Goal: Information Seeking & Learning: Learn about a topic

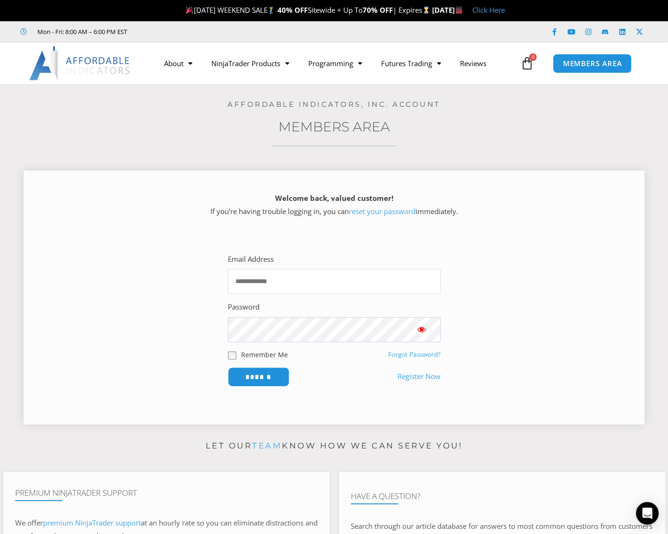
click at [315, 284] on input "Email Address" at bounding box center [334, 281] width 213 height 25
type input "**********"
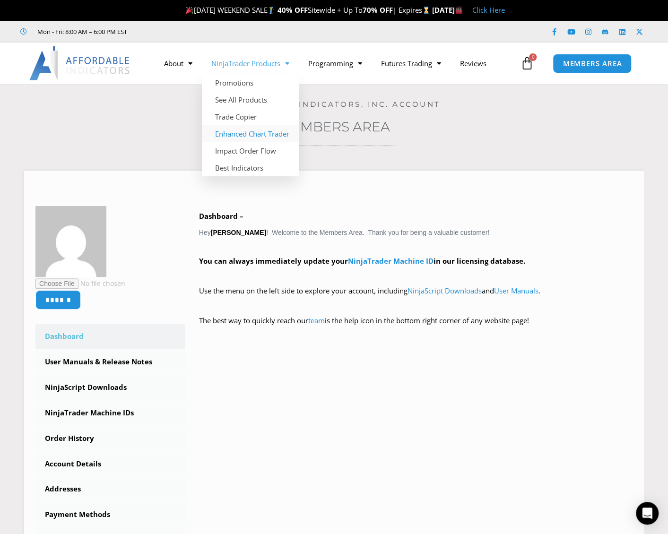
click at [234, 133] on link "Enhanced Chart Trader" at bounding box center [250, 133] width 97 height 17
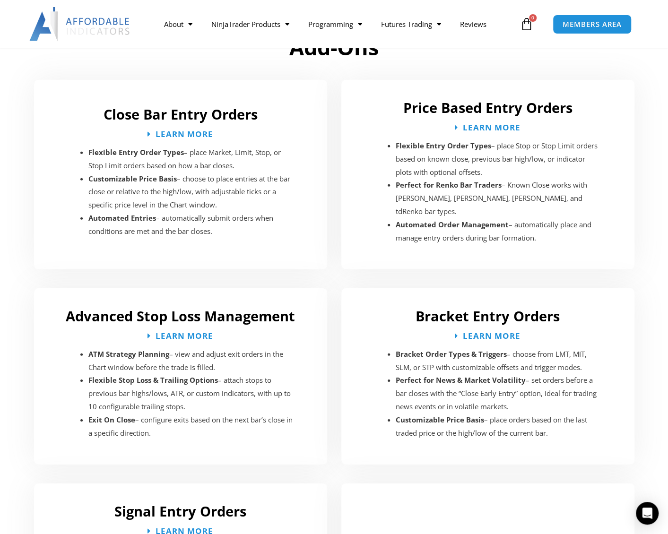
scroll to position [1418, 0]
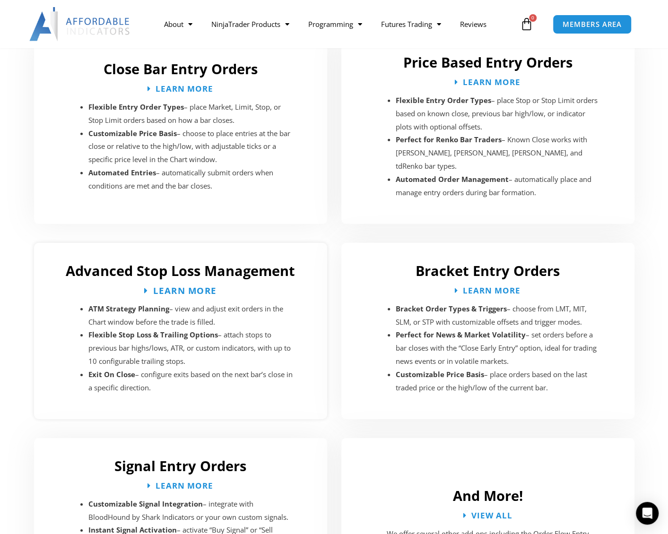
click at [183, 286] on span "Learn More" at bounding box center [184, 290] width 63 height 9
click at [182, 286] on span "Learn More" at bounding box center [184, 290] width 63 height 9
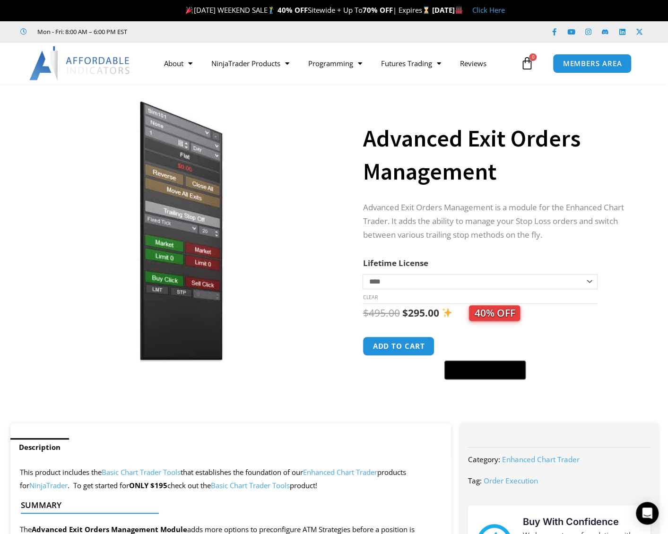
click at [323, 143] on img at bounding box center [176, 231] width 304 height 261
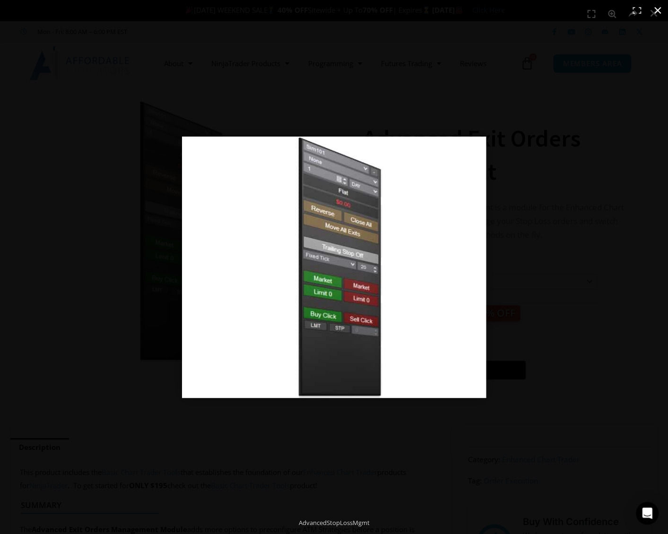
click at [654, 10] on button "Close (Esc)" at bounding box center [657, 10] width 21 height 21
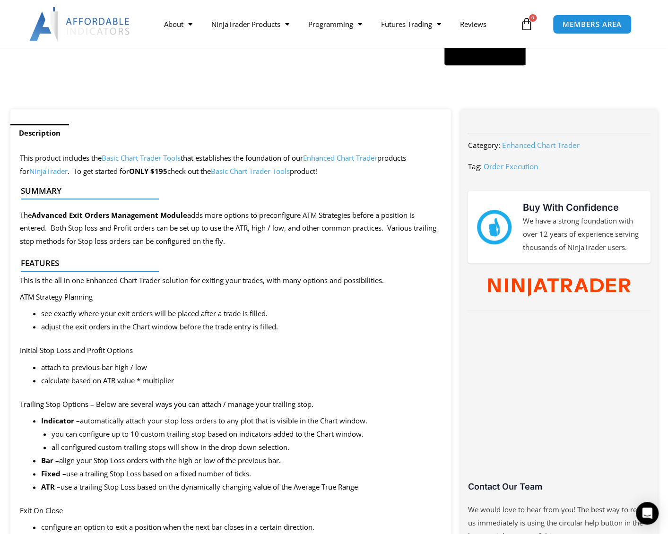
scroll to position [331, 0]
